Goal: Use online tool/utility: Utilize a website feature to perform a specific function

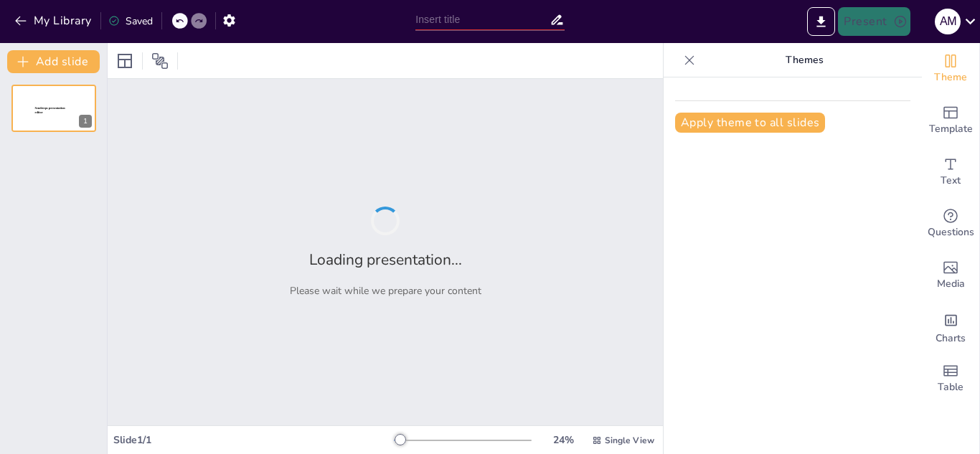
type input "Meet the CSS Officers: Structure, Roles, and Opportunities"
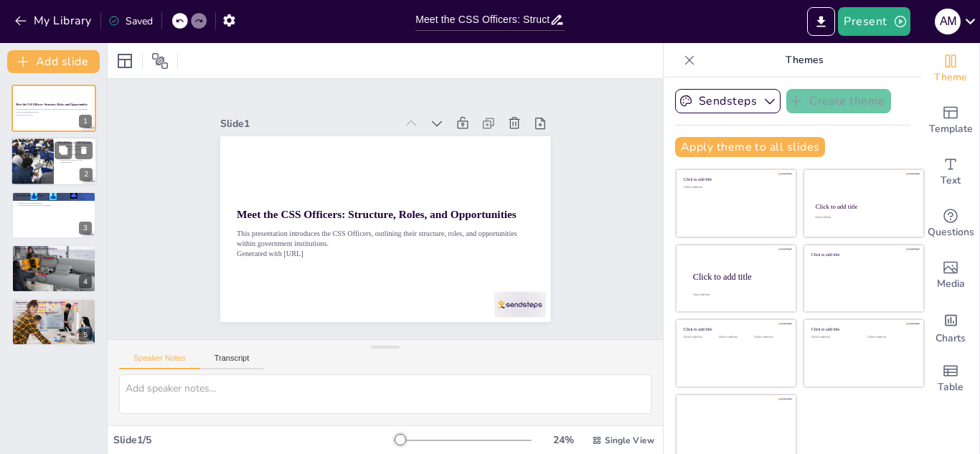
click at [30, 166] on div at bounding box center [32, 162] width 146 height 49
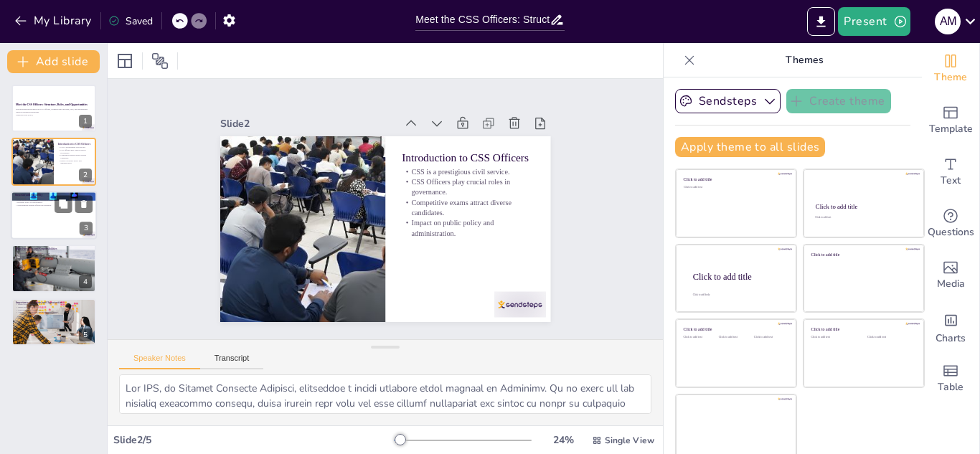
click at [42, 217] on div at bounding box center [54, 215] width 86 height 49
type textarea "The organization of CSS Officers into specialized groups is crucial for the eff…"
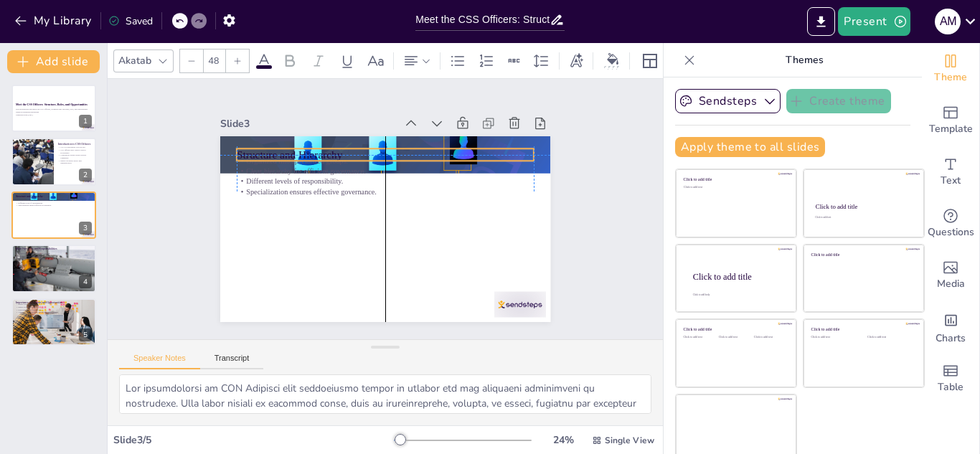
click at [352, 146] on p "Structure and Hierarchy" at bounding box center [433, 183] width 162 height 266
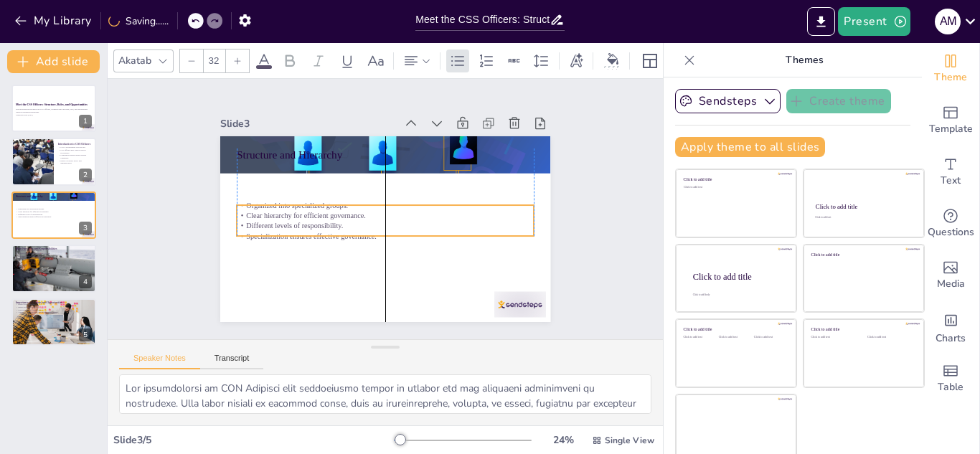
drag, startPoint x: 258, startPoint y: 172, endPoint x: 258, endPoint y: 216, distance: 44.5
click at [363, 216] on p "Different levels of responsibility." at bounding box center [368, 208] width 11 height 297
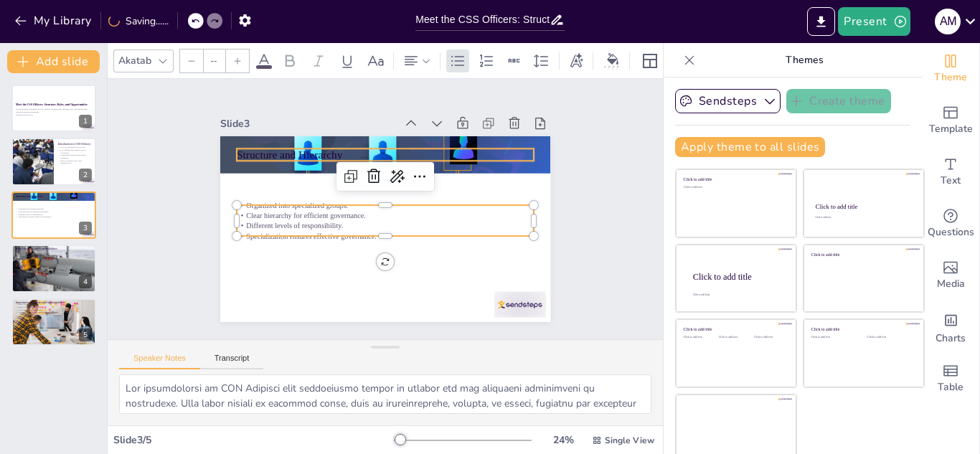
type input "48"
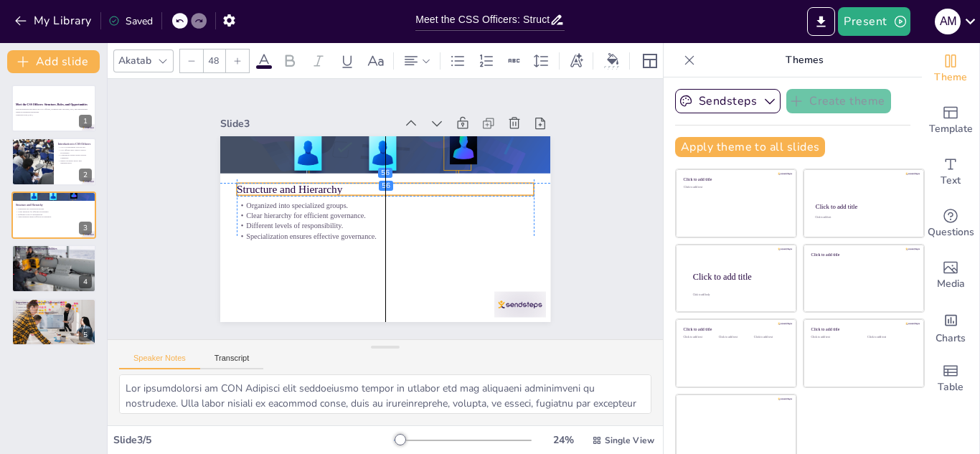
drag, startPoint x: 268, startPoint y: 147, endPoint x: 268, endPoint y: 178, distance: 30.9
click at [268, 178] on p "Structure and Hierarchy" at bounding box center [394, 190] width 278 height 135
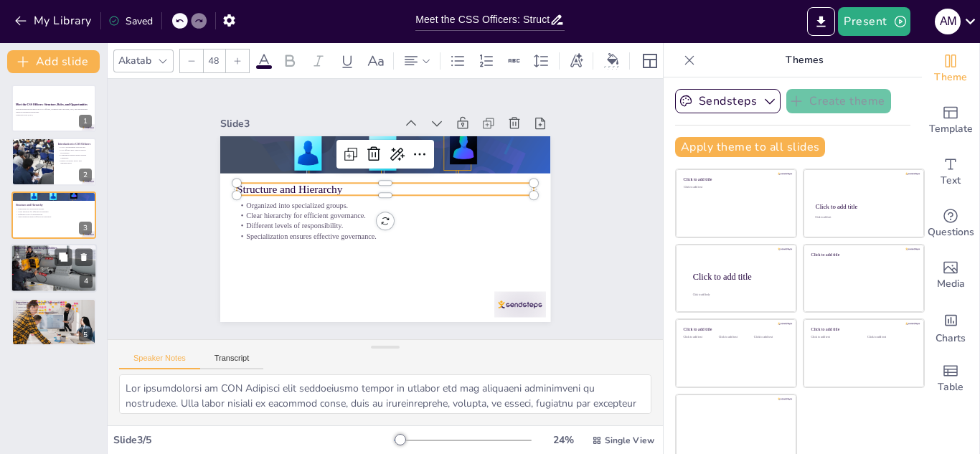
click at [28, 272] on div at bounding box center [54, 269] width 86 height 72
type textarea "One of the primary functions of CSS Officers is policy-making. They are involve…"
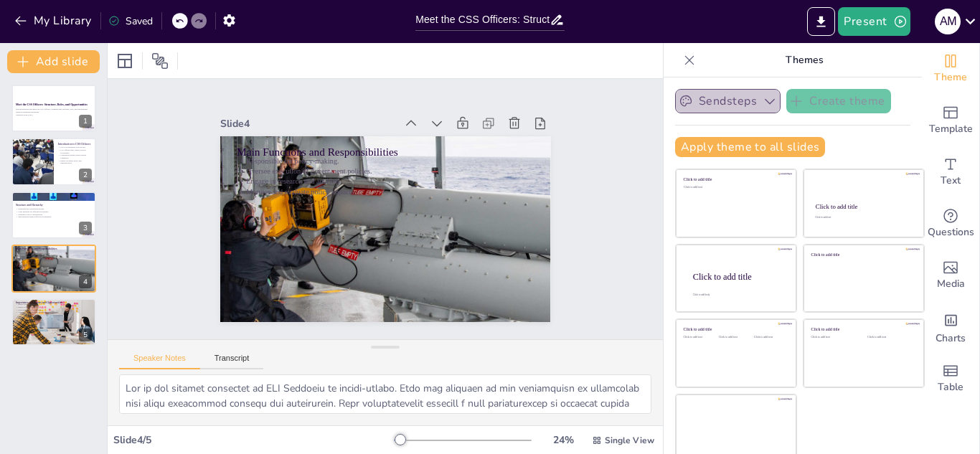
click at [763, 98] on icon "button" at bounding box center [770, 101] width 14 height 14
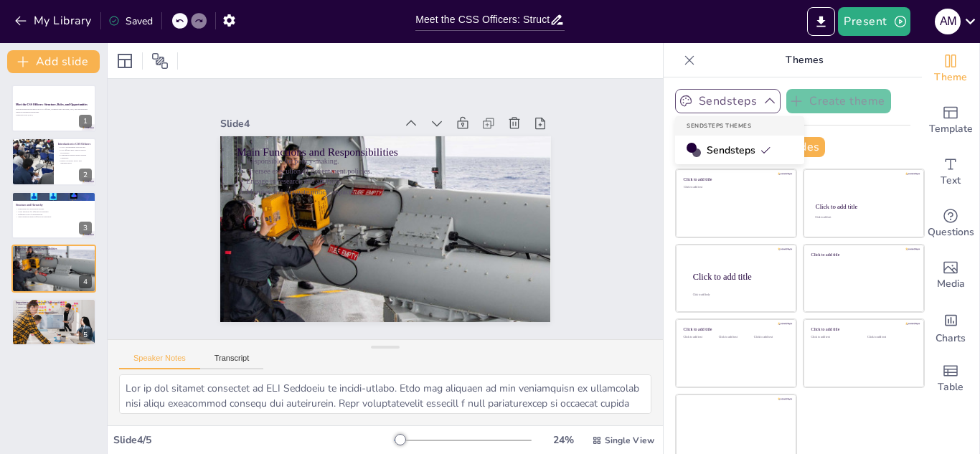
click at [734, 151] on span "Sendsteps" at bounding box center [739, 151] width 65 height 14
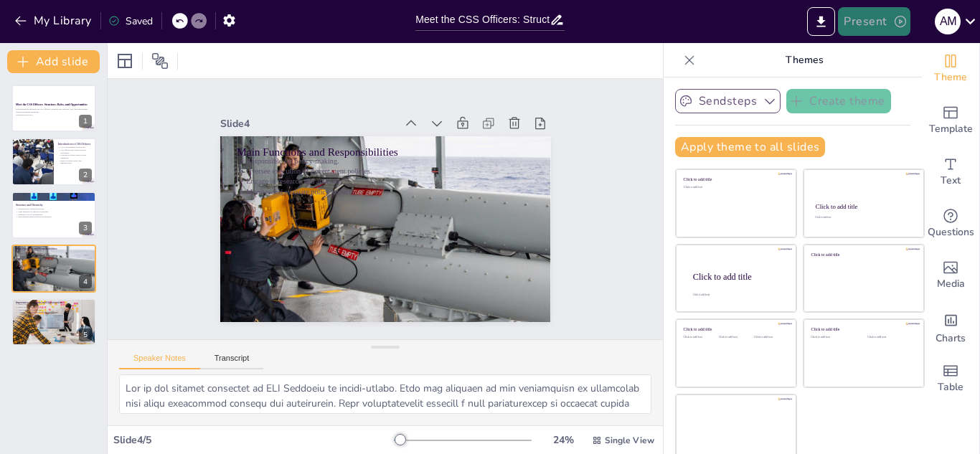
click at [866, 23] on button "Present" at bounding box center [874, 21] width 72 height 29
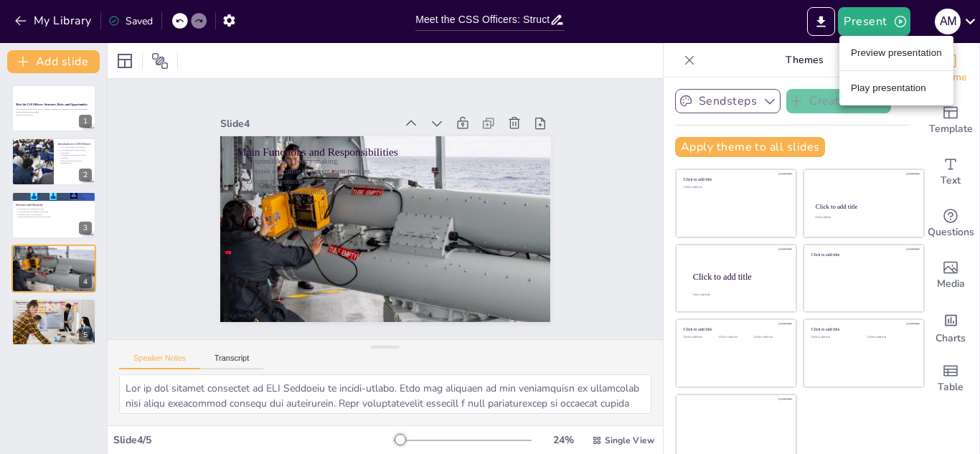
drag, startPoint x: 877, startPoint y: 52, endPoint x: 881, endPoint y: 84, distance: 32.6
click at [881, 84] on ul "Preview presentation Play presentation" at bounding box center [897, 71] width 114 height 70
drag, startPoint x: 881, startPoint y: 84, endPoint x: 807, endPoint y: -47, distance: 150.7
click at [807, 0] on html "My Library Saved Meet the CSS Officers: Structure, Roles, and Opportunities Pre…" at bounding box center [490, 227] width 980 height 454
